Goal: Information Seeking & Learning: Learn about a topic

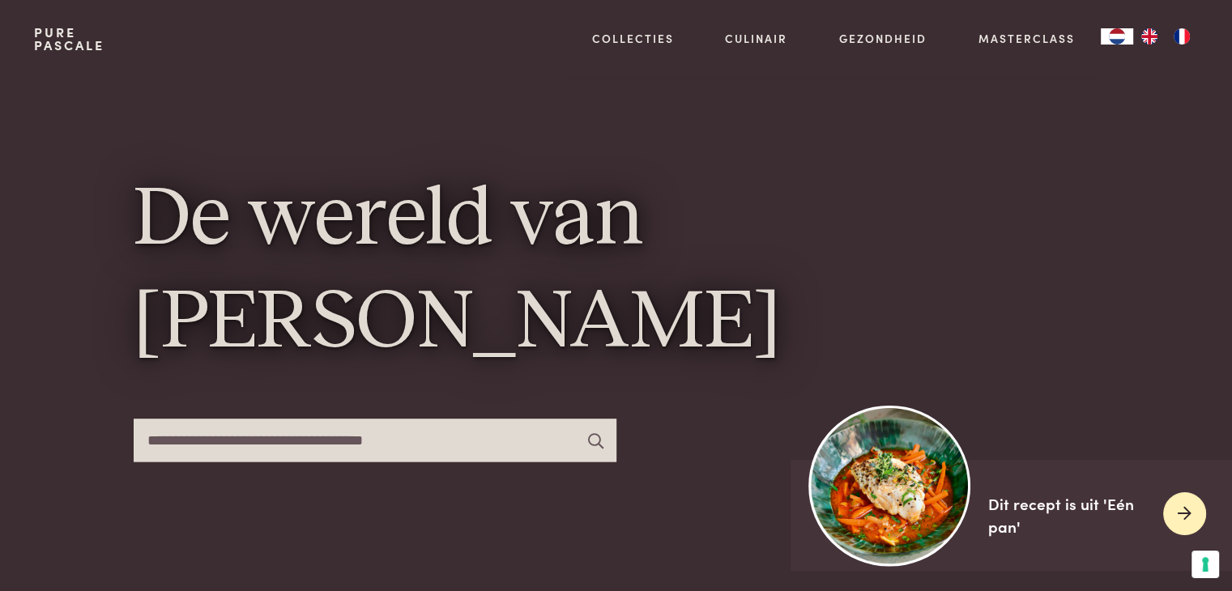
click at [1034, 502] on div "Dit recept is uit 'Eén pan'" at bounding box center [1069, 515] width 162 height 46
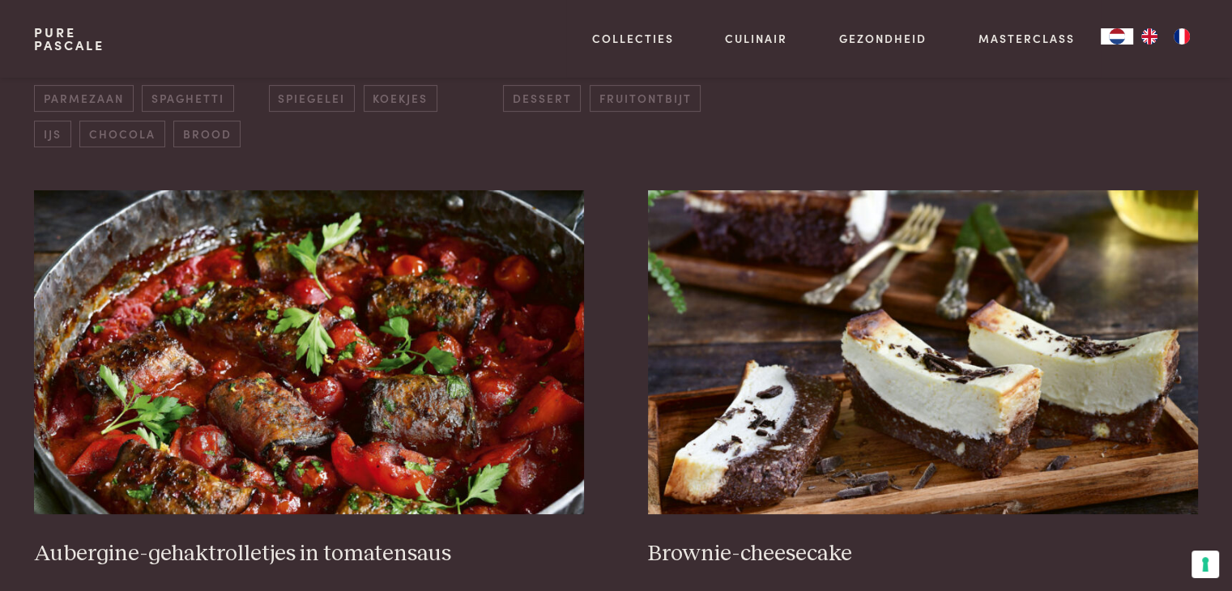
scroll to position [567, 0]
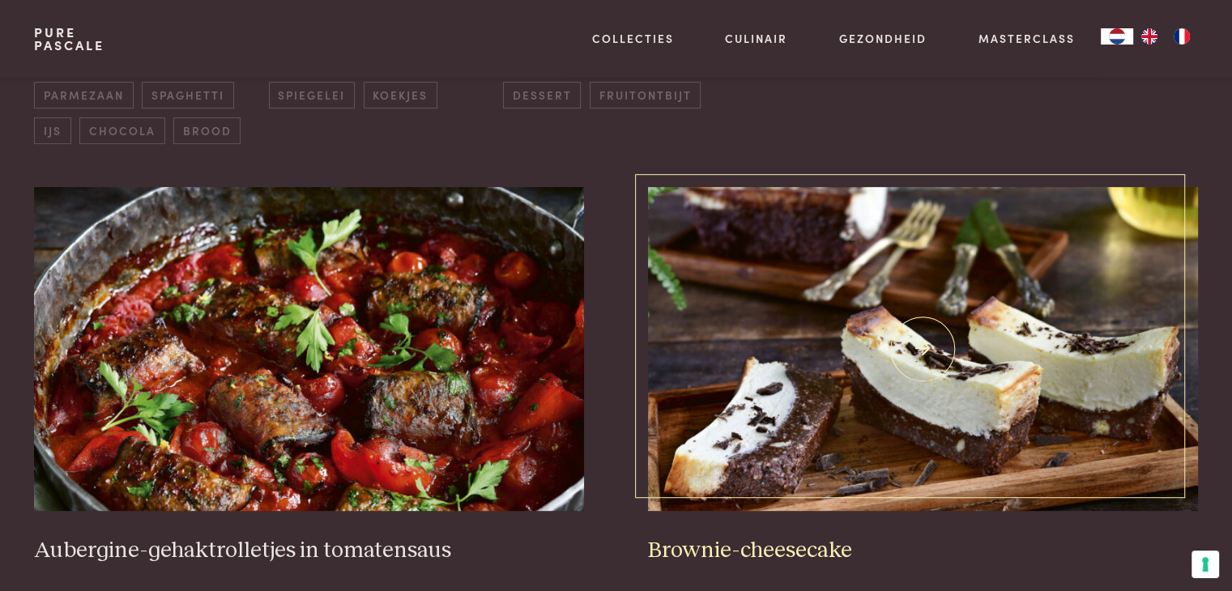
click at [858, 354] on img at bounding box center [922, 349] width 549 height 324
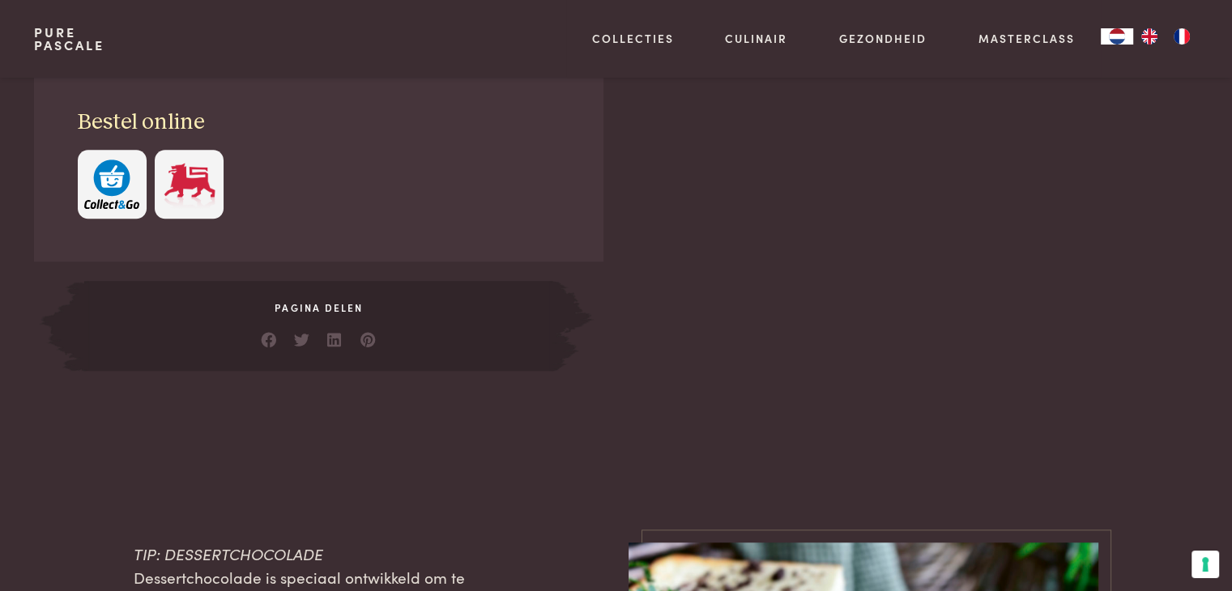
scroll to position [648, 0]
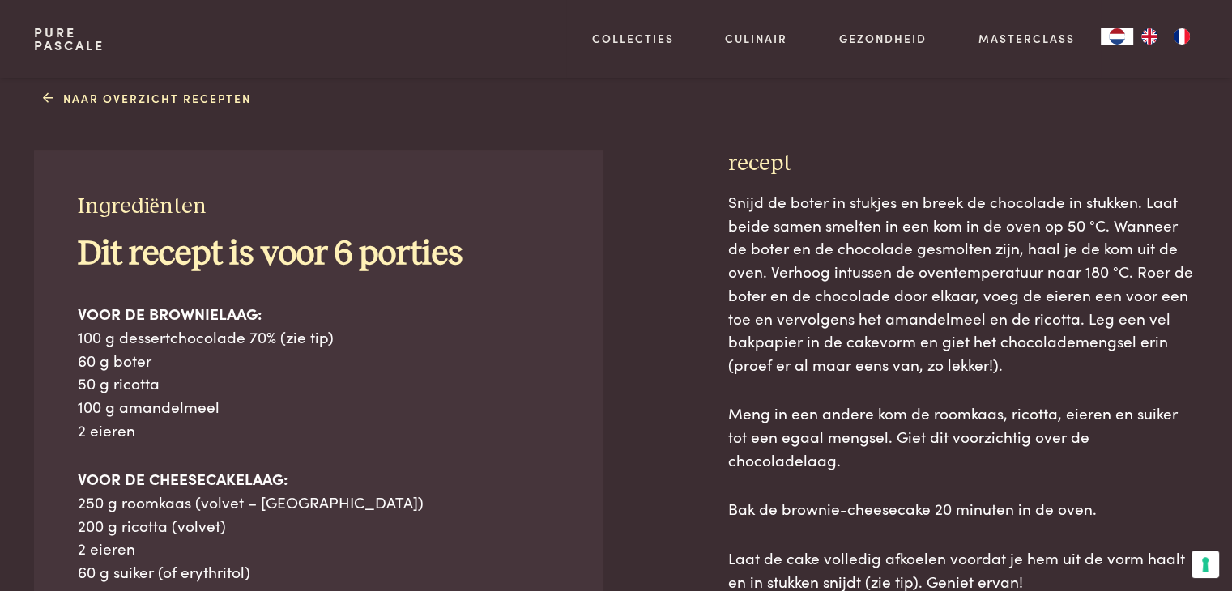
click at [41, 179] on div "Ingrediënten Dit recept is voor 6 porties VOOR DE BROWNIELAAG: 100 g dessertcho…" at bounding box center [318, 489] width 569 height 679
drag, startPoint x: 55, startPoint y: 178, endPoint x: 1160, endPoint y: 577, distance: 1174.3
click at [1160, 577] on div "Ingrediënten Dit recept is voor 6 porties VOOR DE BROWNIELAAG: 100 g dessertcho…" at bounding box center [615, 544] width 1163 height 788
click at [635, 177] on div at bounding box center [664, 544] width 73 height 788
